Goal: Book appointment/travel/reservation

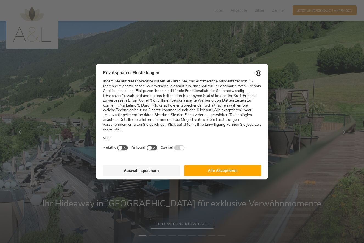
click at [223, 165] on button "Alle Akzeptieren" at bounding box center [222, 170] width 77 height 11
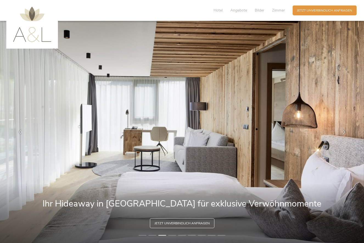
click at [182, 223] on span "Jetzt unverbindlich anfragen" at bounding box center [182, 223] width 55 height 5
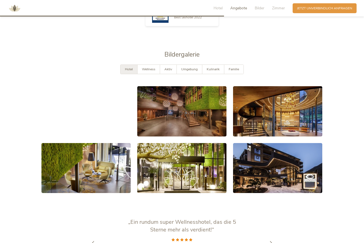
scroll to position [841, 0]
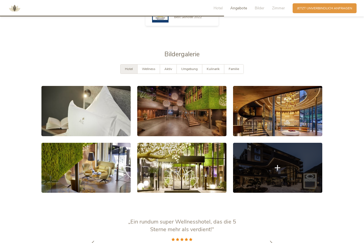
click at [260, 162] on link at bounding box center [277, 168] width 89 height 50
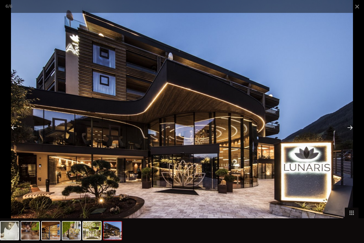
click at [351, 127] on div at bounding box center [350, 127] width 17 height 17
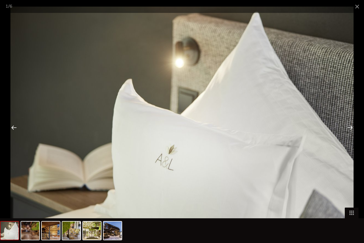
click at [351, 128] on div at bounding box center [350, 127] width 17 height 17
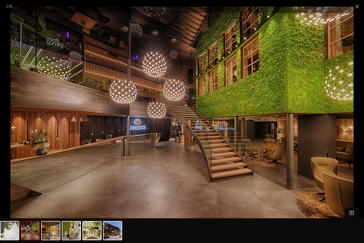
click at [351, 127] on div at bounding box center [350, 127] width 17 height 17
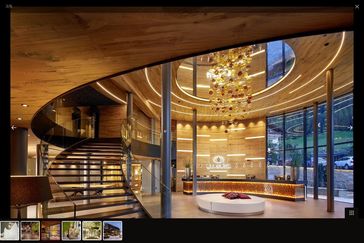
click at [351, 127] on div at bounding box center [350, 127] width 17 height 17
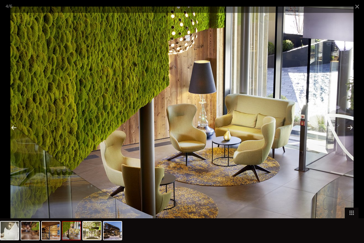
click at [351, 127] on div at bounding box center [350, 127] width 17 height 17
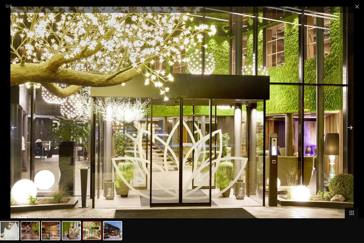
click at [351, 127] on div at bounding box center [350, 127] width 17 height 17
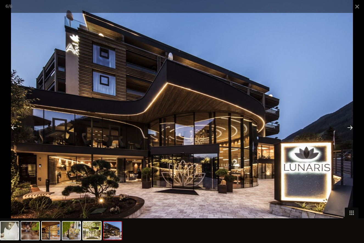
click at [351, 127] on div at bounding box center [350, 127] width 17 height 17
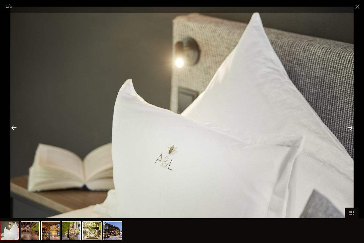
click at [351, 127] on div at bounding box center [350, 127] width 17 height 17
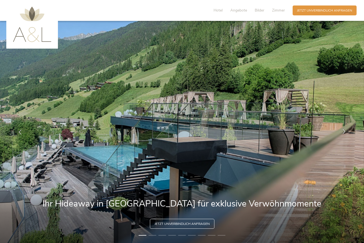
click at [343, 132] on icon at bounding box center [344, 131] width 5 height 5
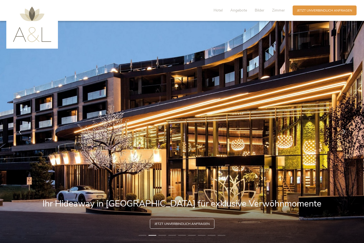
click at [343, 132] on icon at bounding box center [344, 131] width 5 height 5
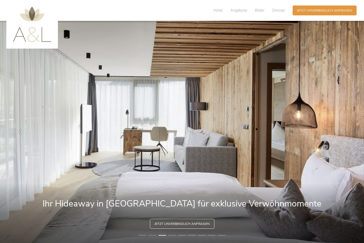
click at [343, 132] on icon at bounding box center [344, 131] width 5 height 5
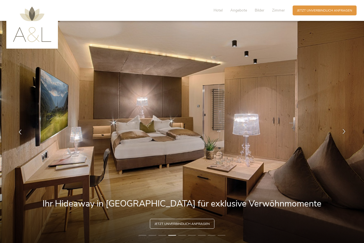
click at [343, 132] on icon at bounding box center [344, 131] width 5 height 5
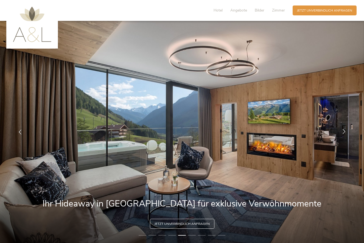
click at [343, 132] on icon at bounding box center [344, 131] width 5 height 5
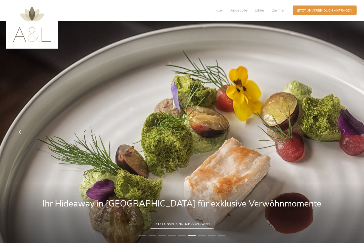
click at [343, 132] on icon at bounding box center [344, 131] width 5 height 5
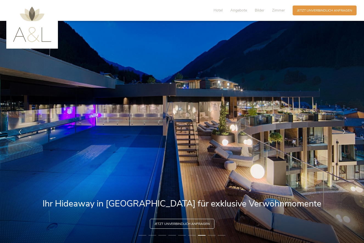
click at [343, 132] on icon at bounding box center [344, 131] width 5 height 5
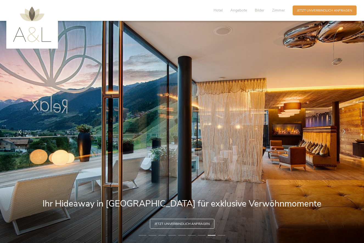
click at [343, 132] on icon at bounding box center [344, 131] width 5 height 5
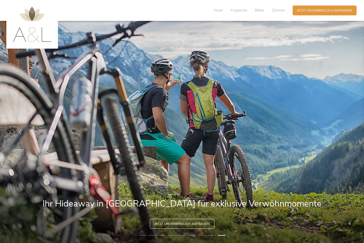
click at [343, 132] on icon at bounding box center [344, 131] width 5 height 5
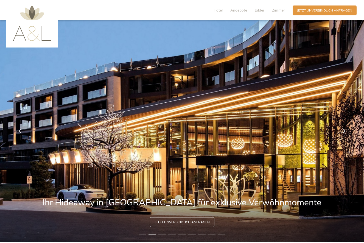
click at [183, 222] on span "Jetzt unverbindlich anfragen" at bounding box center [182, 222] width 55 height 5
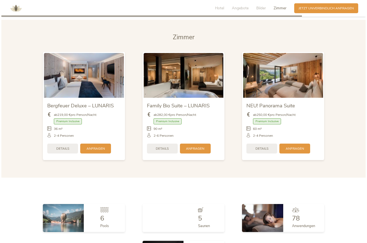
scroll to position [1097, 0]
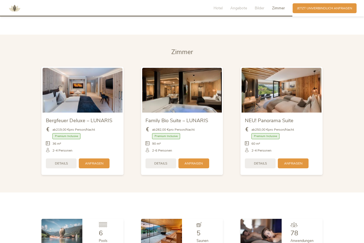
click at [62, 161] on span "Details" at bounding box center [61, 163] width 13 height 5
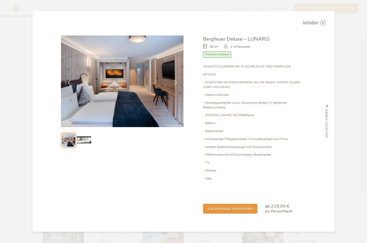
click at [84, 143] on img at bounding box center [84, 140] width 14 height 14
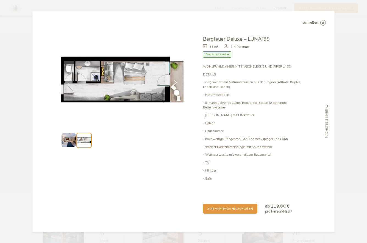
click at [328, 106] on icon at bounding box center [326, 106] width 3 height 3
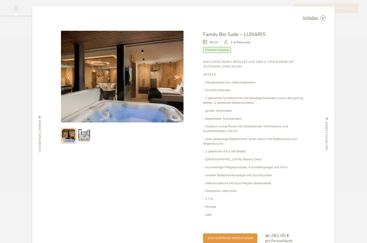
click at [326, 117] on icon at bounding box center [326, 118] width 3 height 3
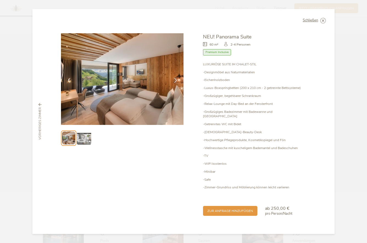
click at [326, 116] on div "Schließen NEU! Panorama Suite 60 m² Premium Inclusive" at bounding box center [183, 121] width 302 height 225
click at [41, 105] on icon at bounding box center [40, 104] width 3 height 3
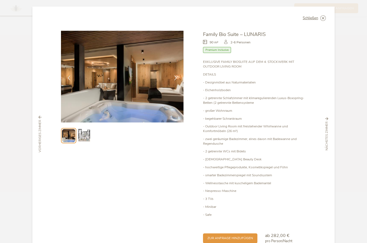
scroll to position [1, 0]
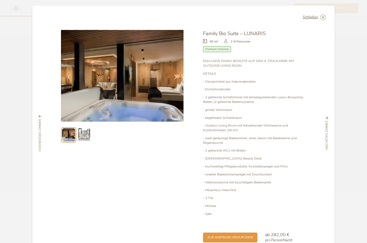
click at [40, 115] on icon at bounding box center [40, 116] width 3 height 3
